Goal: Find specific page/section: Find specific page/section

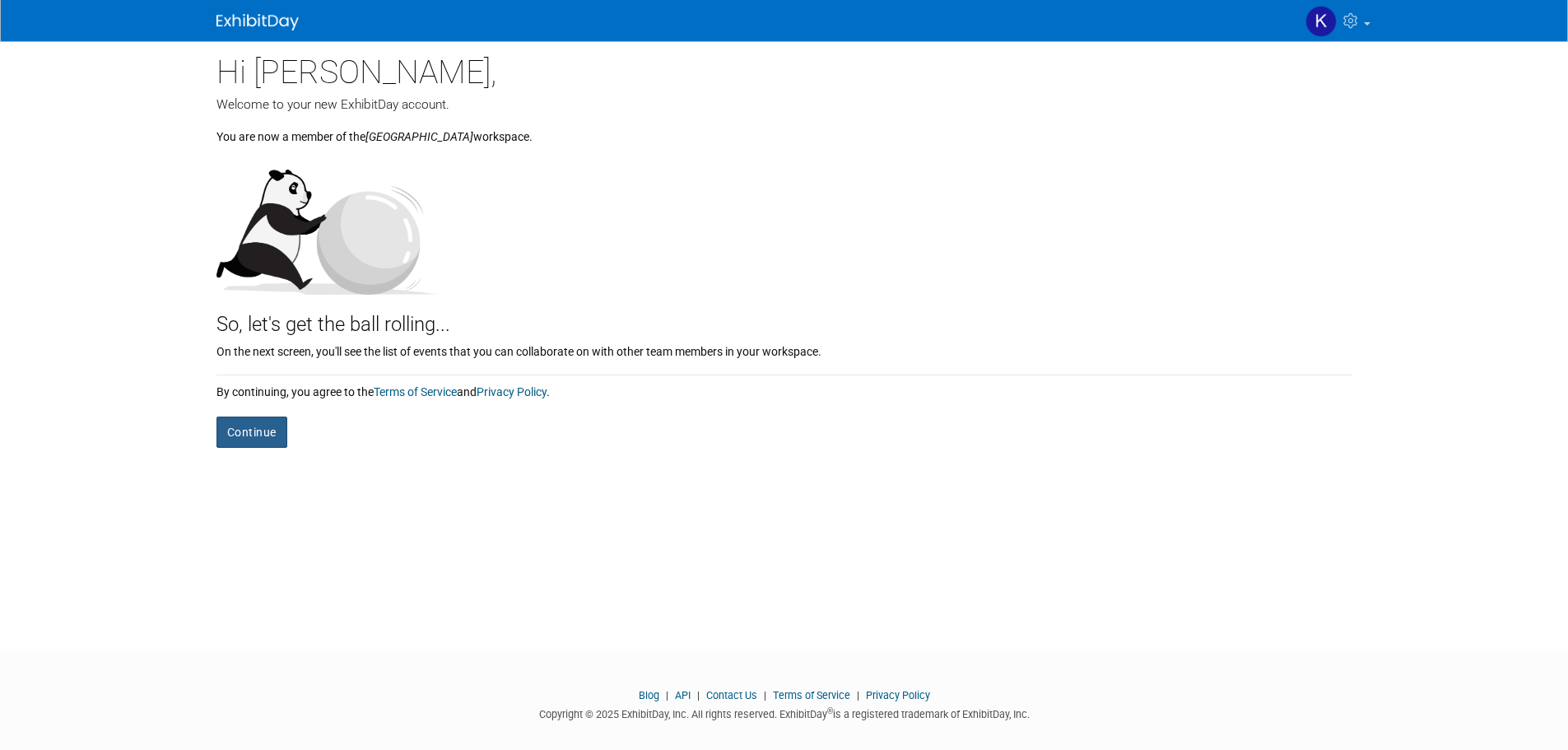
click at [247, 437] on button "Continue" at bounding box center [252, 431] width 71 height 31
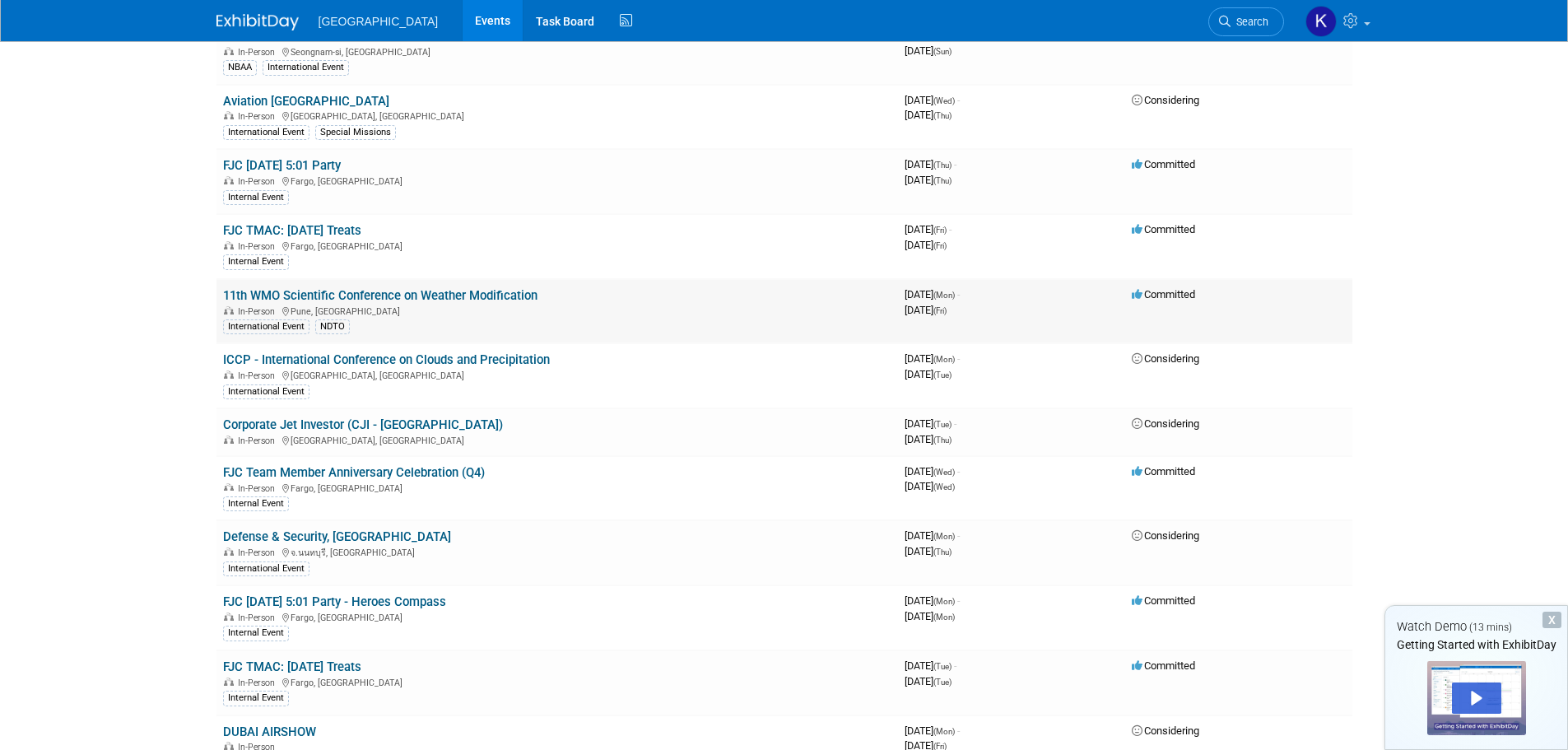
scroll to position [1153, 0]
click at [437, 290] on link "11th WMO Scientific Conference on Weather Modification" at bounding box center [380, 295] width 314 height 15
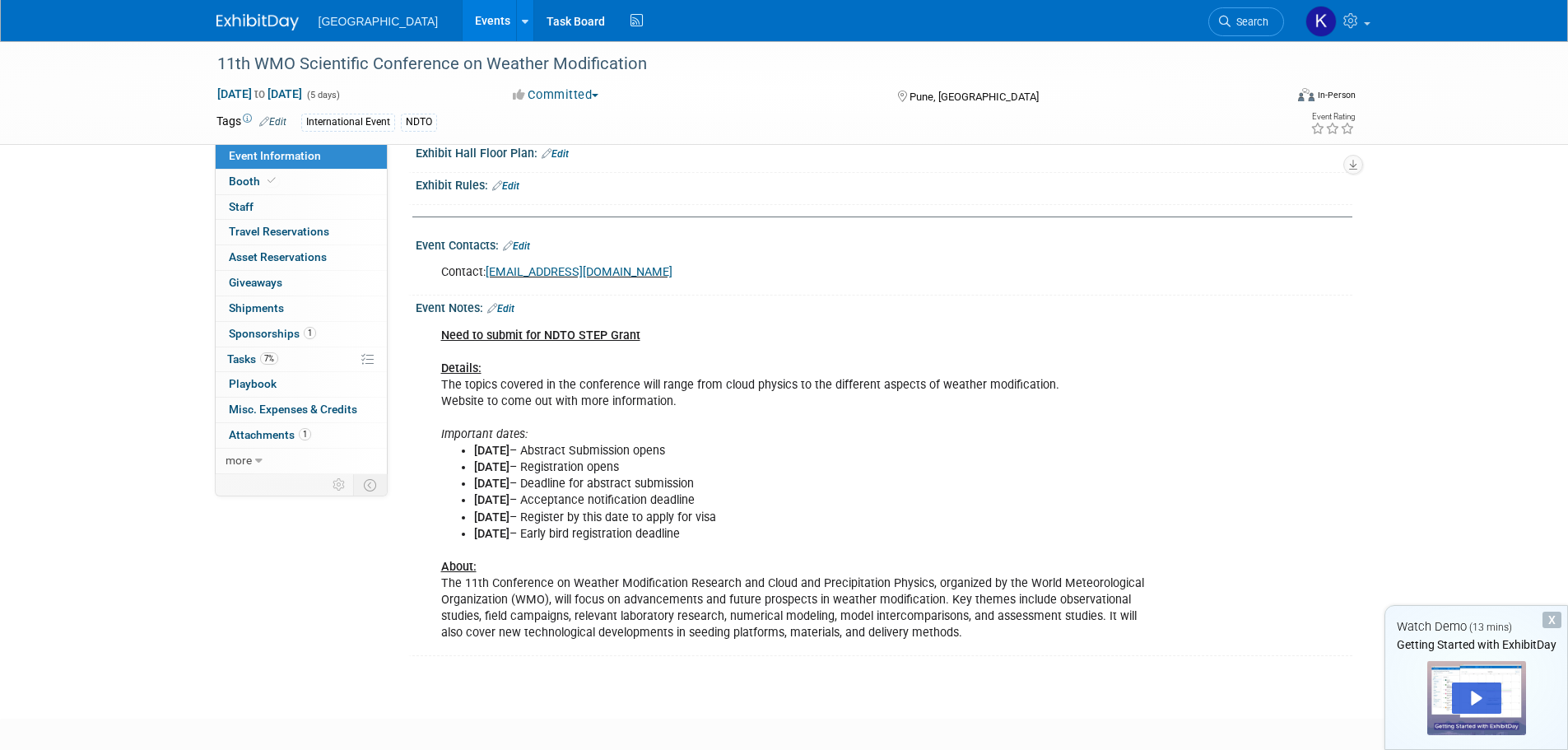
scroll to position [494, 0]
